Goal: Information Seeking & Learning: Learn about a topic

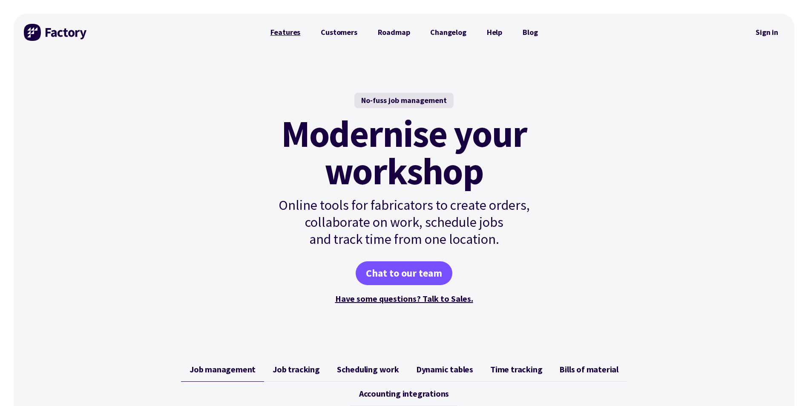
click at [287, 32] on link "Features" at bounding box center [285, 32] width 51 height 17
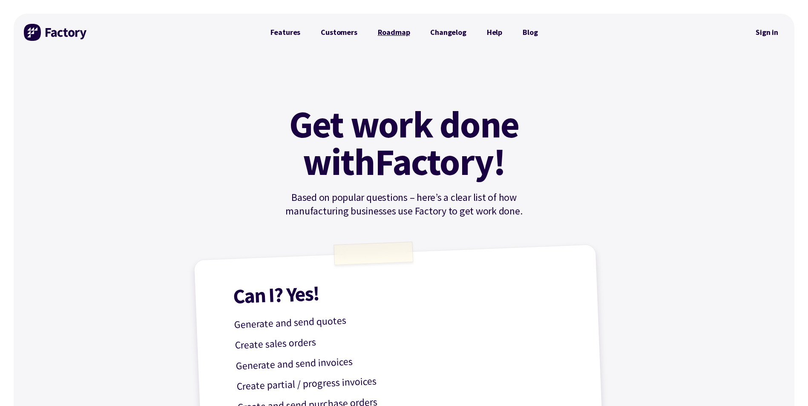
click at [395, 28] on link "Roadmap" at bounding box center [394, 32] width 53 height 17
click at [460, 29] on link "Changelog" at bounding box center [448, 32] width 56 height 17
click at [449, 32] on link "Changelog" at bounding box center [448, 32] width 56 height 17
